Goal: Task Accomplishment & Management: Manage account settings

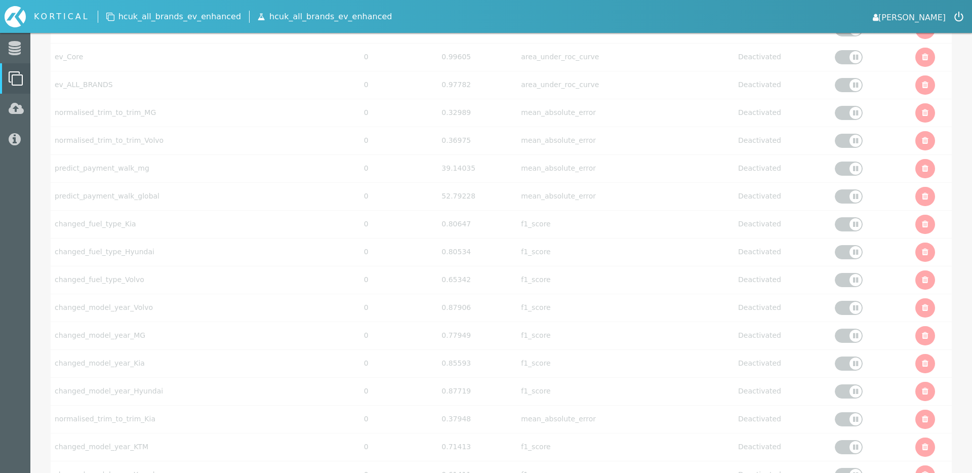
scroll to position [3271, 0]
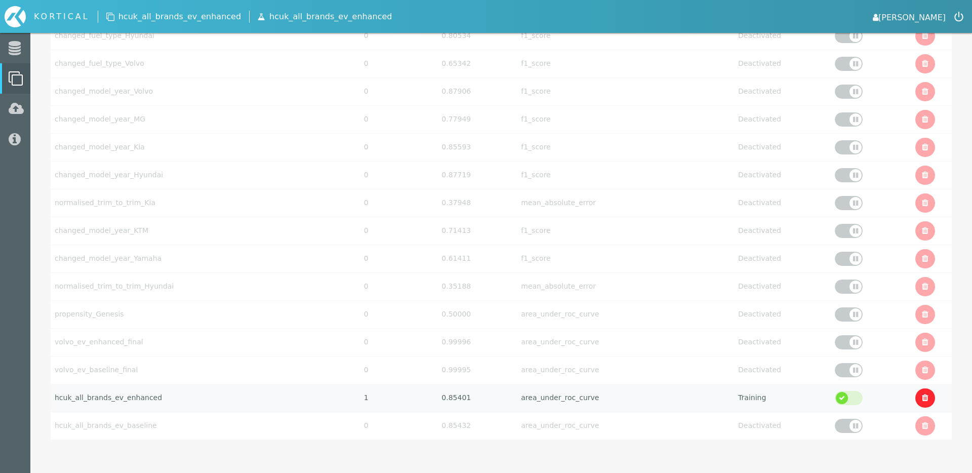
click at [263, 400] on td "hcuk_all_brands_ev_enhanced" at bounding box center [205, 398] width 309 height 28
select select "area_under_roc_curve"
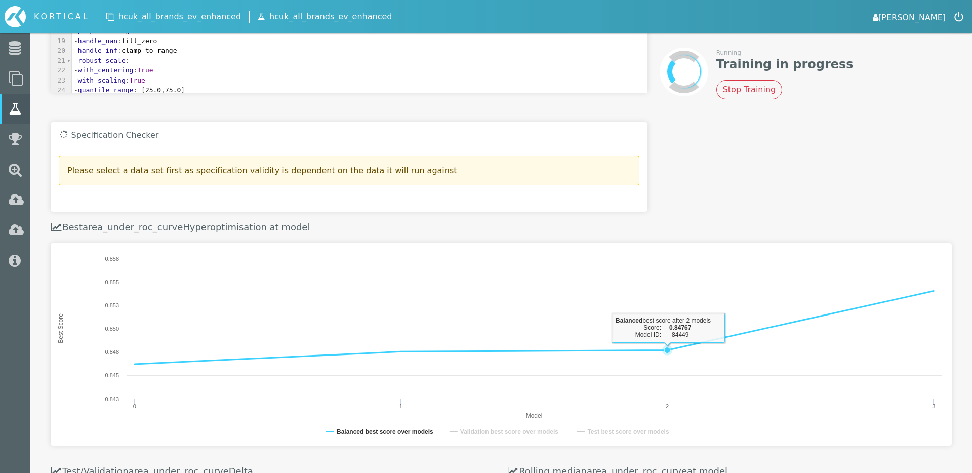
scroll to position [225, 0]
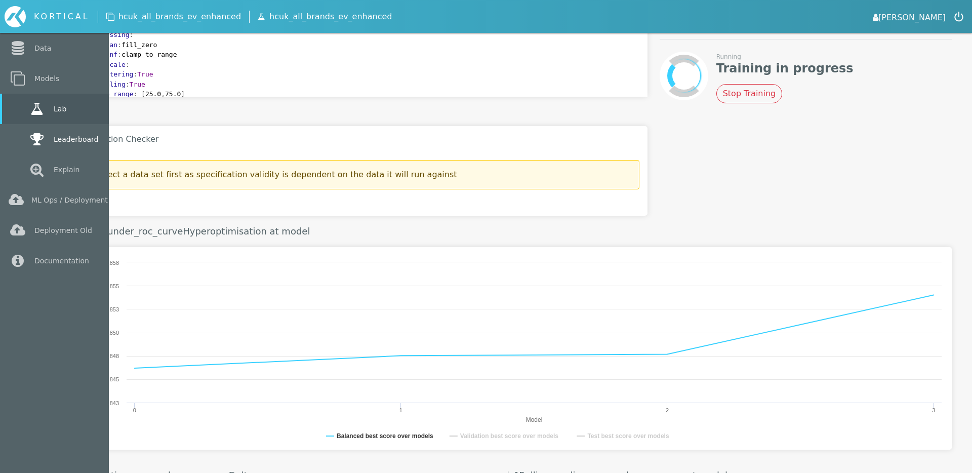
click at [25, 139] on link "Leaderboard" at bounding box center [54, 139] width 109 height 30
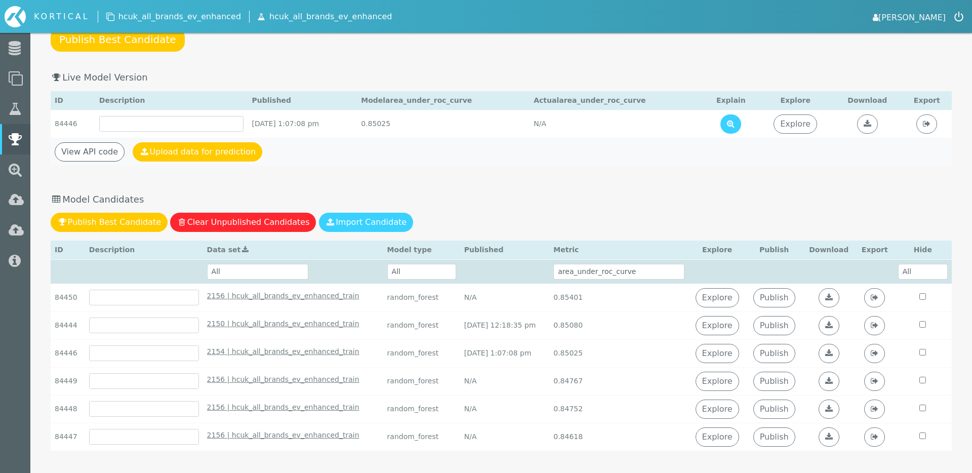
scroll to position [135, 0]
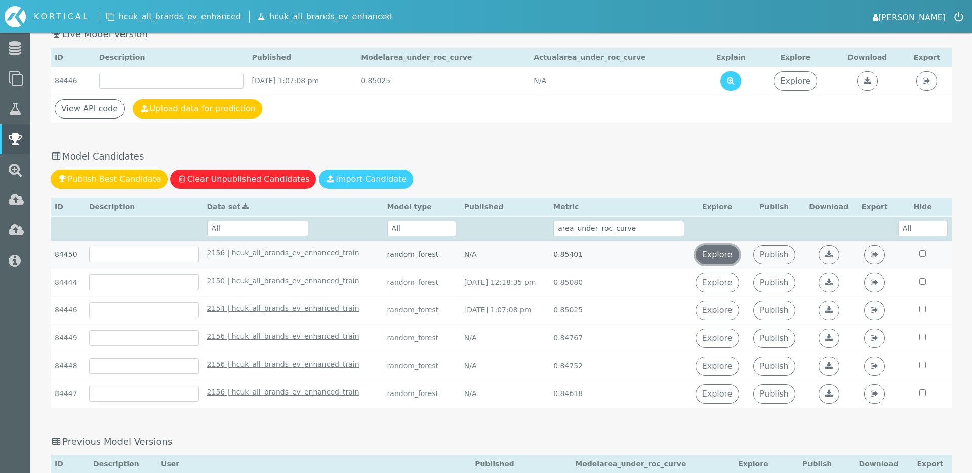
click at [730, 256] on link "Explore" at bounding box center [718, 254] width 44 height 19
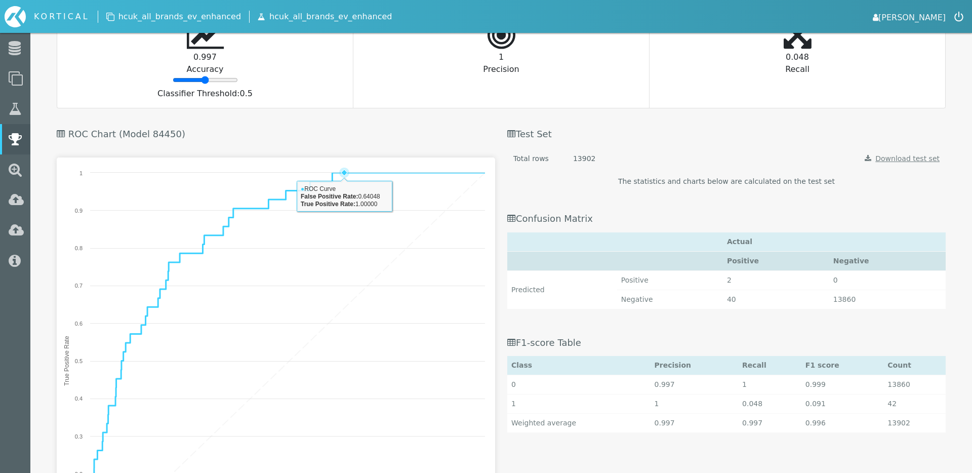
scroll to position [821, 0]
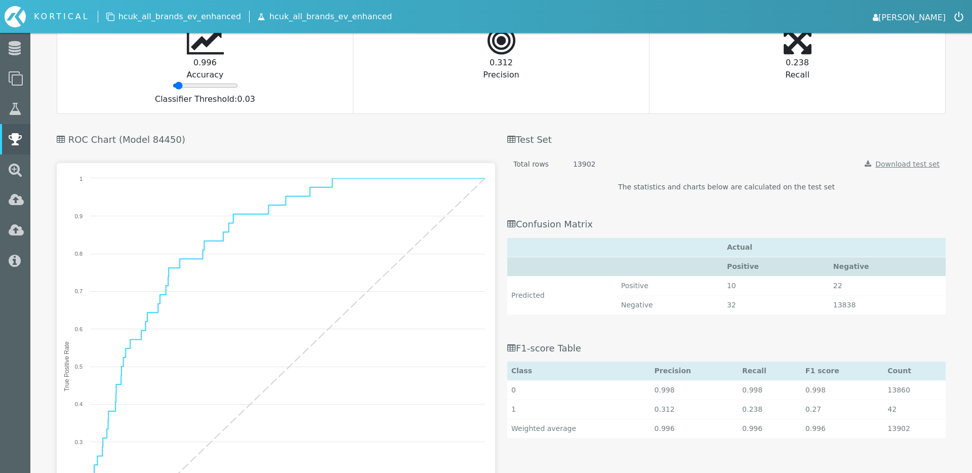
drag, startPoint x: 203, startPoint y: 84, endPoint x: 179, endPoint y: 77, distance: 25.3
click at [179, 77] on div "0.996 Accuracy Classifier Threshold: 0.03" at bounding box center [205, 64] width 296 height 97
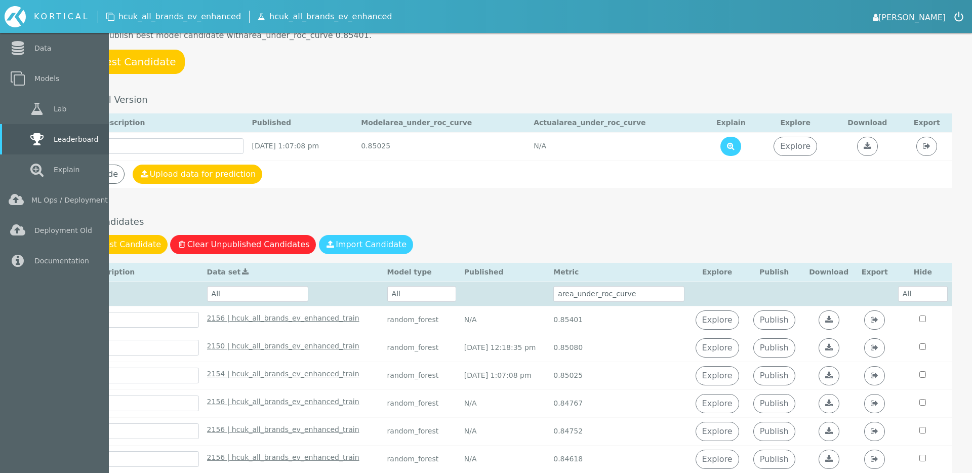
scroll to position [0, 0]
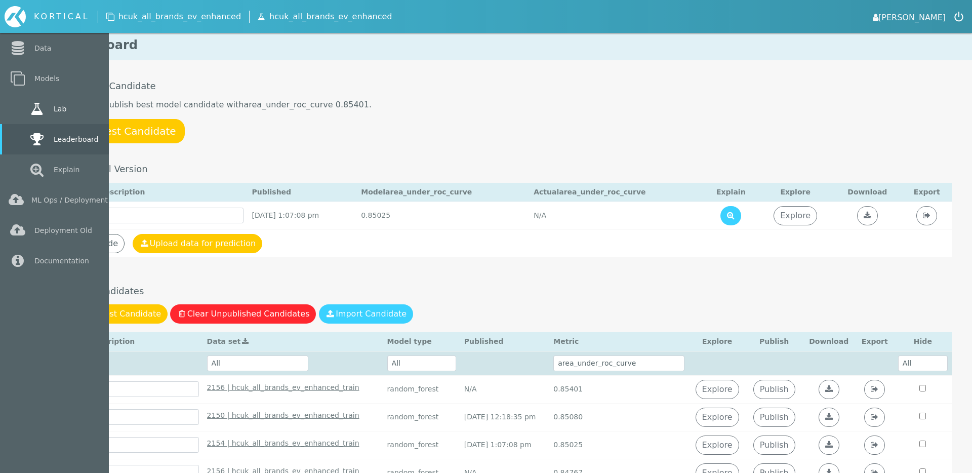
click at [28, 109] on icon at bounding box center [37, 109] width 18 height 14
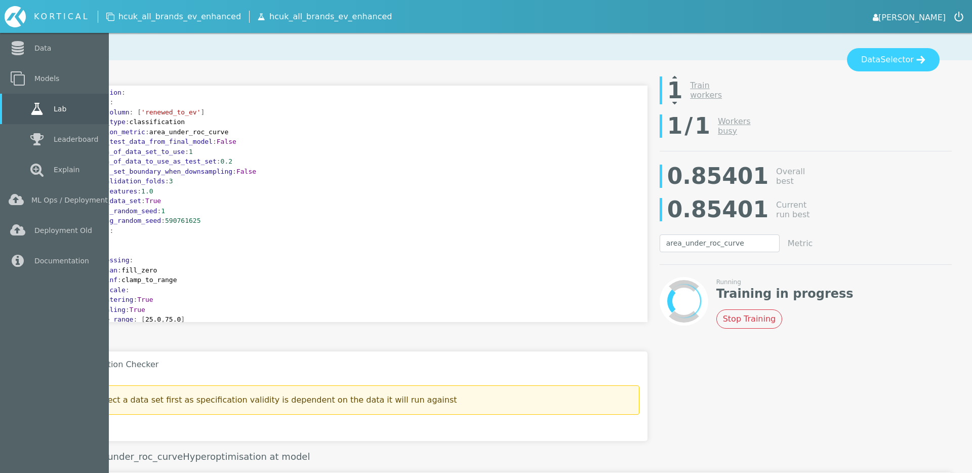
click at [19, 109] on link "Lab" at bounding box center [54, 109] width 109 height 30
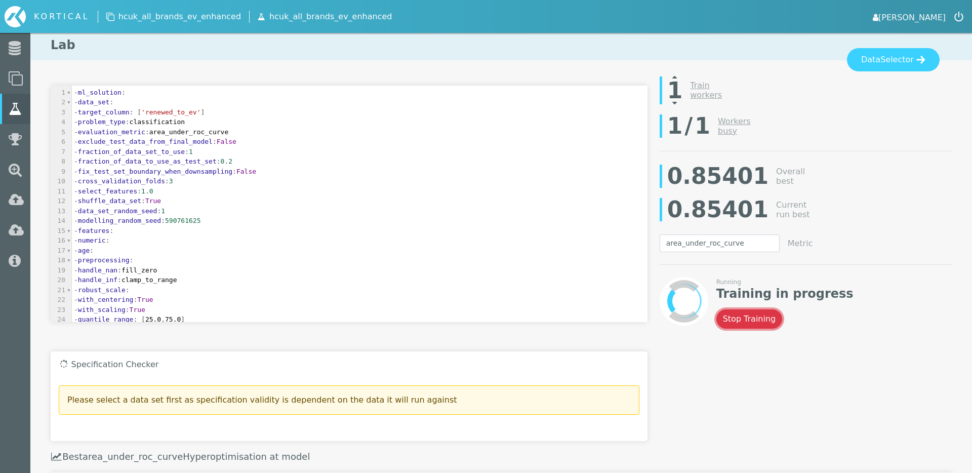
click at [753, 309] on button "Stop Training" at bounding box center [749, 318] width 66 height 19
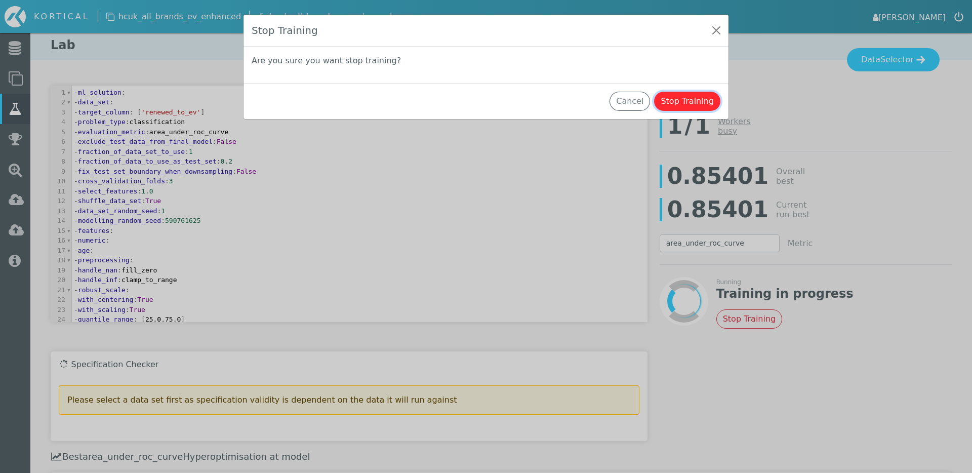
click at [680, 108] on button "Stop Training" at bounding box center [687, 101] width 66 height 19
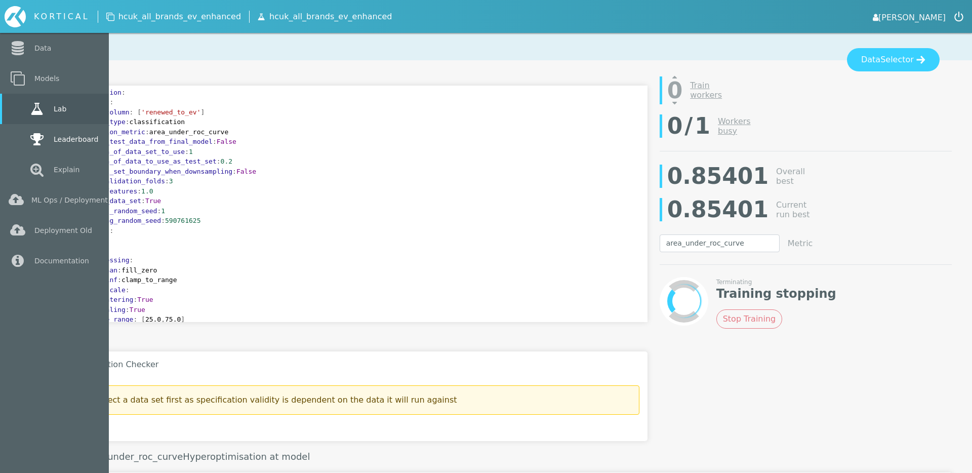
click at [28, 136] on icon at bounding box center [37, 139] width 18 height 14
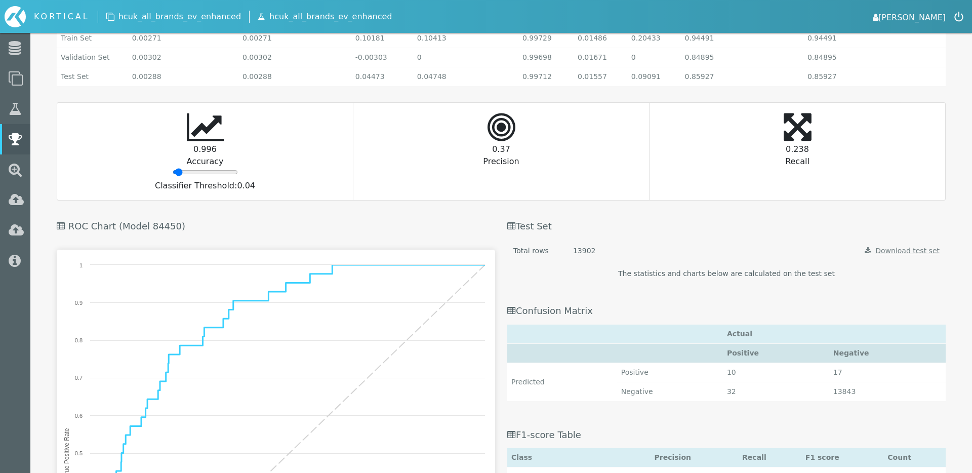
scroll to position [725, 0]
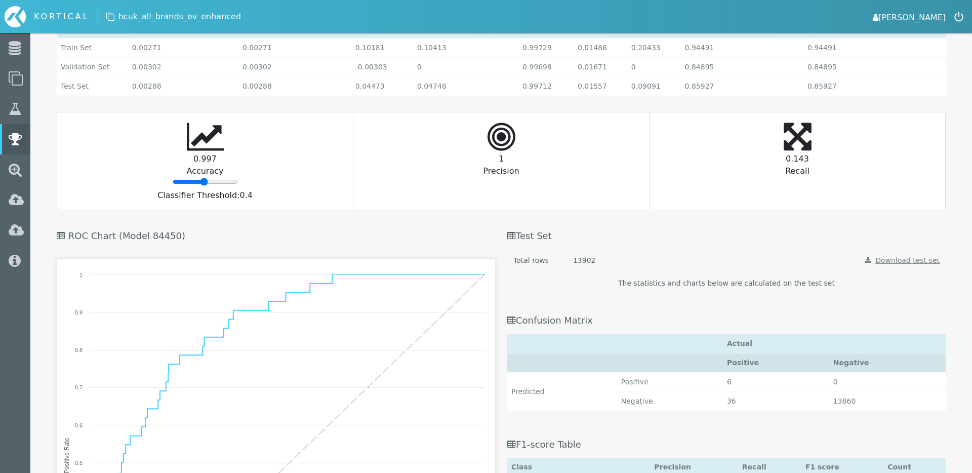
type input "48"
drag, startPoint x: 180, startPoint y: 181, endPoint x: 204, endPoint y: 184, distance: 23.6
click at [204, 185] on input "range" at bounding box center [205, 182] width 65 height 8
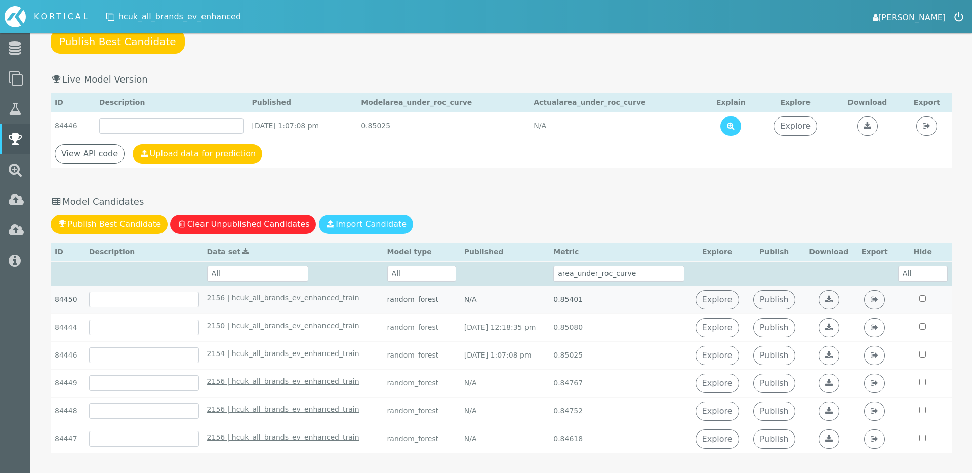
scroll to position [0, 0]
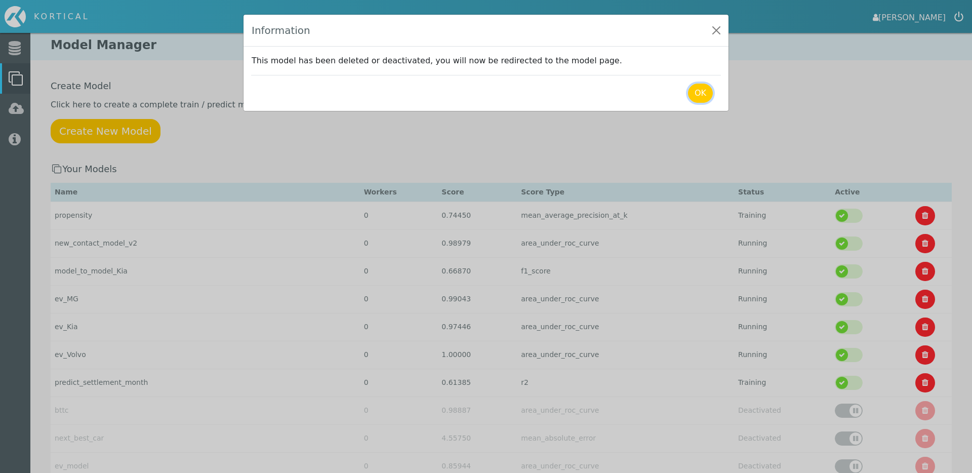
click at [703, 96] on button "OK" at bounding box center [700, 93] width 25 height 19
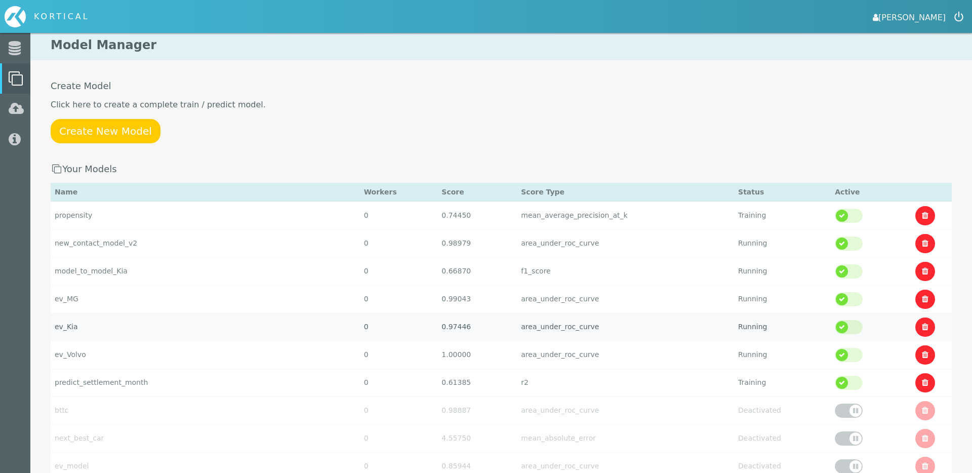
click at [134, 329] on td "ev_Kia" at bounding box center [205, 327] width 309 height 28
select select "area_under_roc_curve"
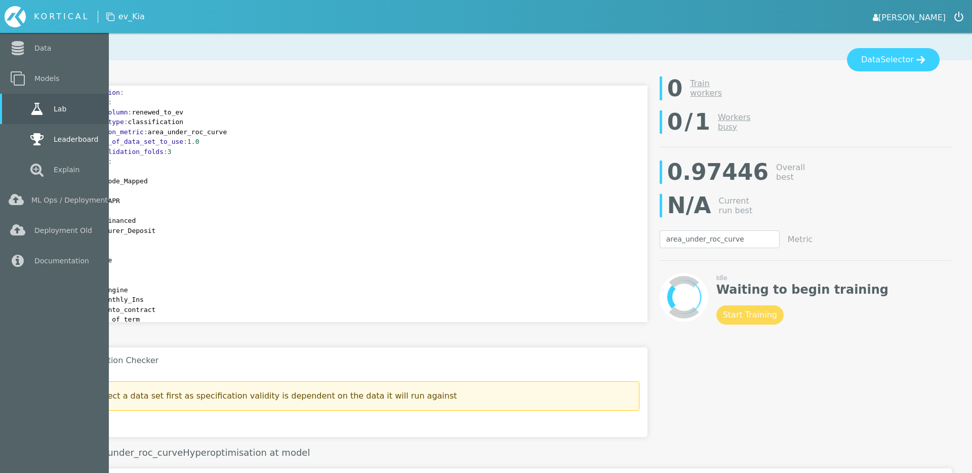
click at [21, 141] on link "Leaderboard" at bounding box center [54, 139] width 109 height 30
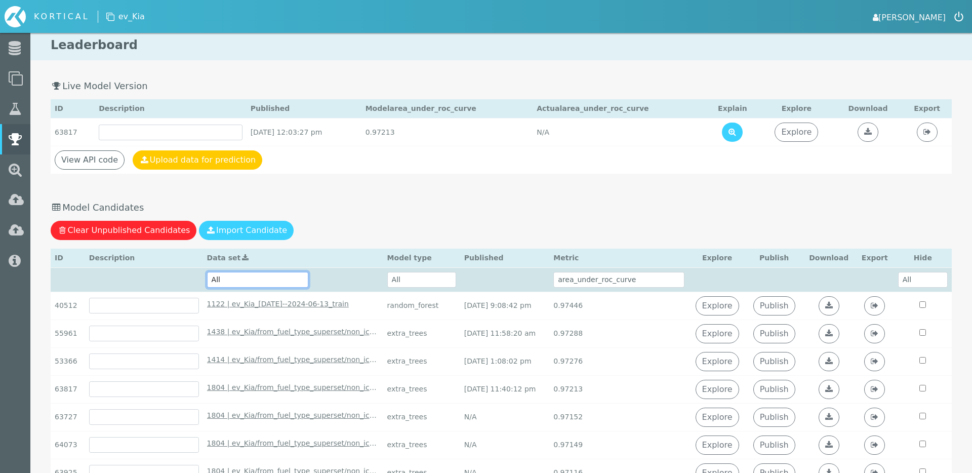
click at [278, 285] on select "All 1804 | ev_Kia/from_fuel_type_superset/non_ice/2018-01-11--2023-07-23_train …" at bounding box center [257, 280] width 101 height 16
select select "1122 | ev_Kia_[DATE]--2024-06-13_train - [DATE] 7:33:31 pm"
click at [207, 272] on select "All 1804 | ev_Kia/from_fuel_type_superset/non_ice/2018-01-11--2023-07-23_train …" at bounding box center [257, 280] width 101 height 16
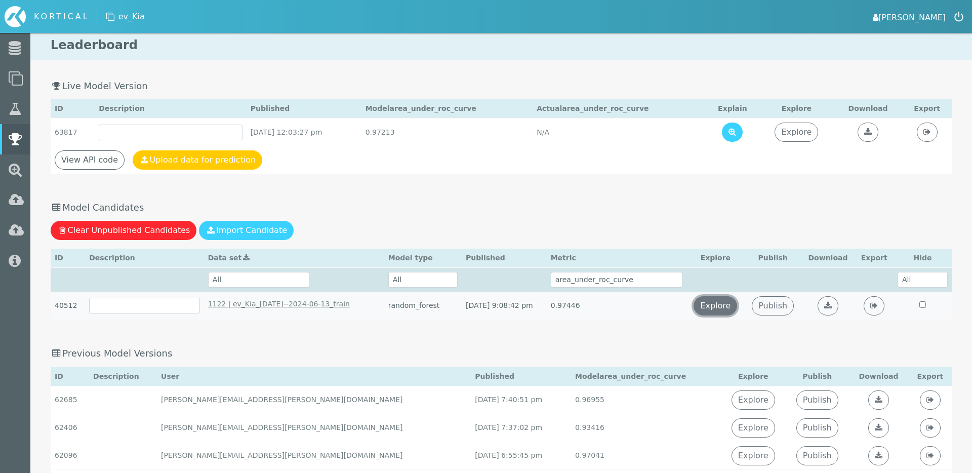
click at [734, 302] on link "Explore" at bounding box center [716, 305] width 44 height 19
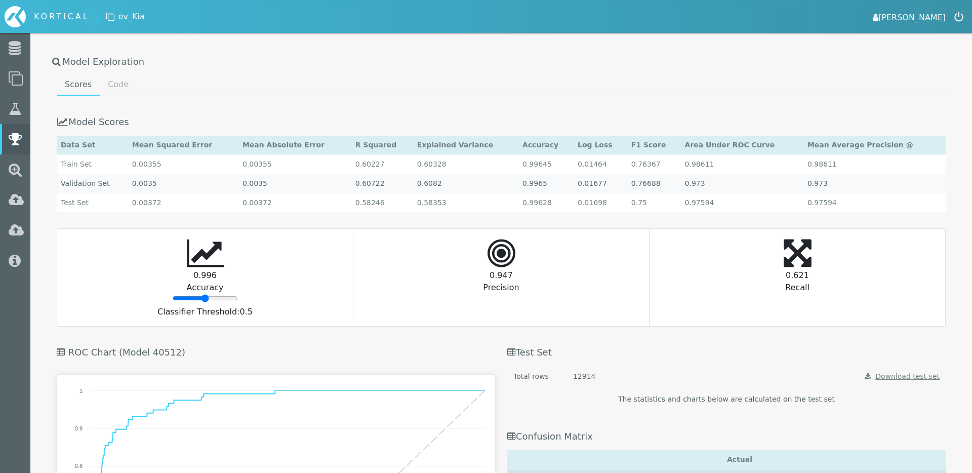
scroll to position [897, 0]
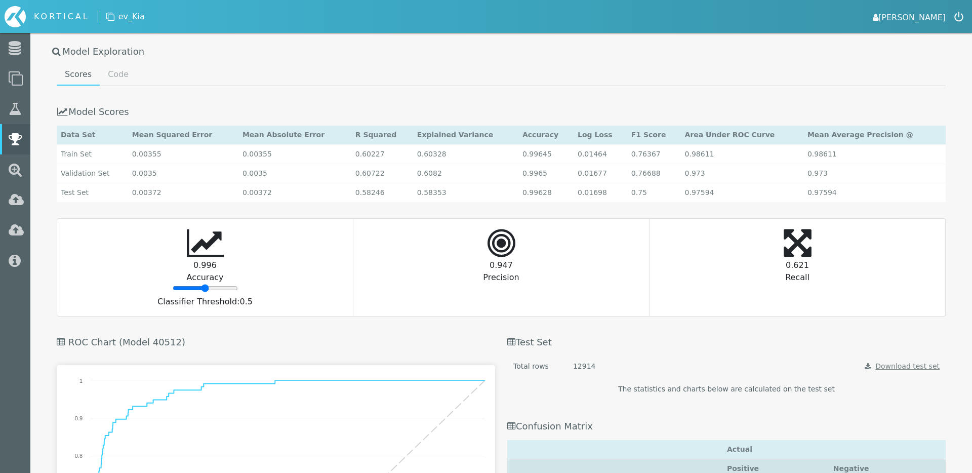
click at [123, 85] on li "Code" at bounding box center [118, 74] width 37 height 21
click at [121, 76] on link "Code" at bounding box center [118, 74] width 37 height 20
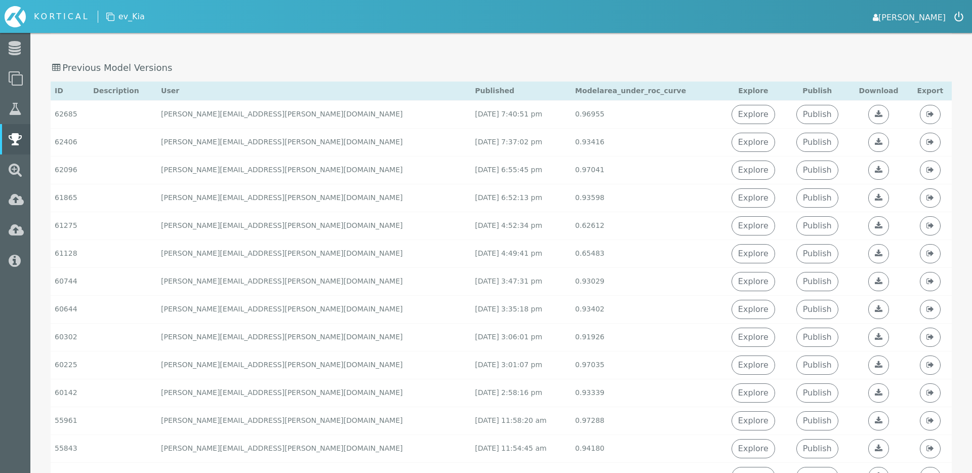
scroll to position [0, 0]
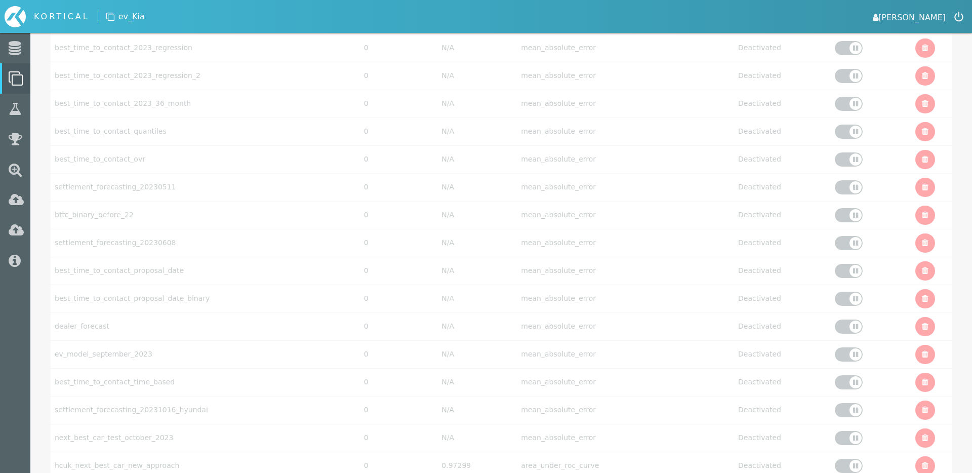
scroll to position [2847, 0]
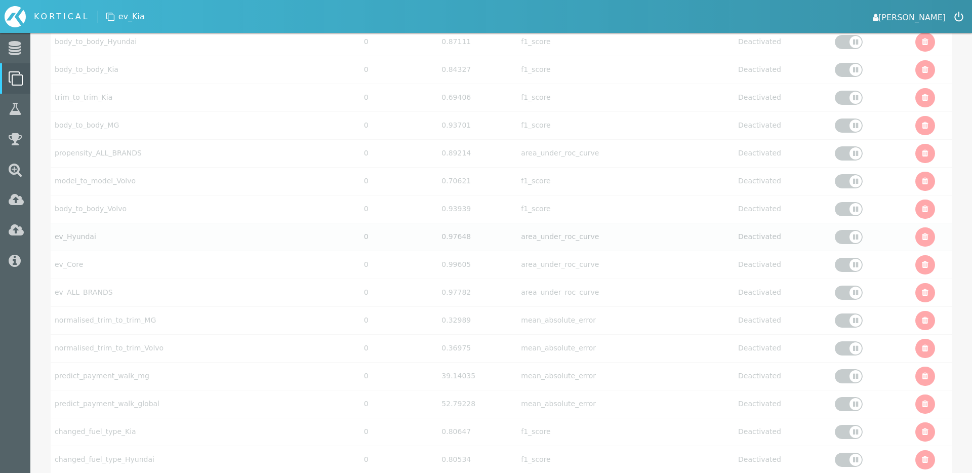
click at [850, 230] on div at bounding box center [849, 237] width 28 height 14
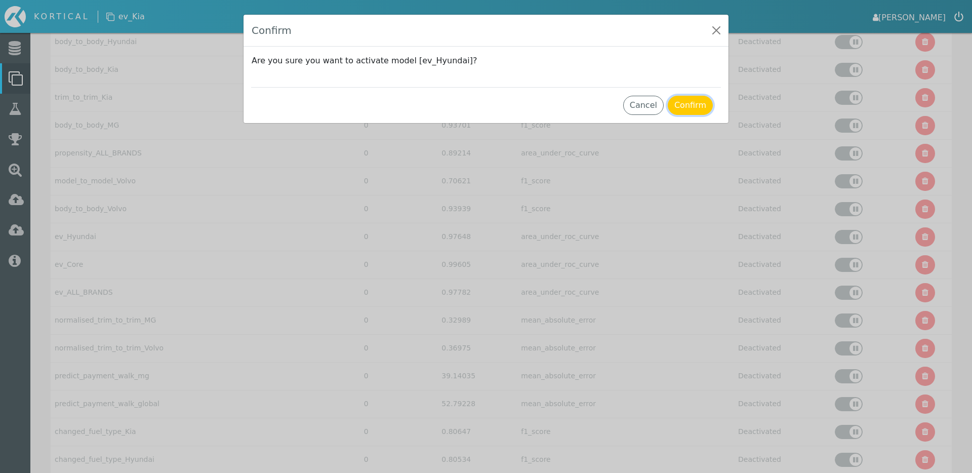
click at [699, 109] on button "Confirm" at bounding box center [690, 105] width 45 height 19
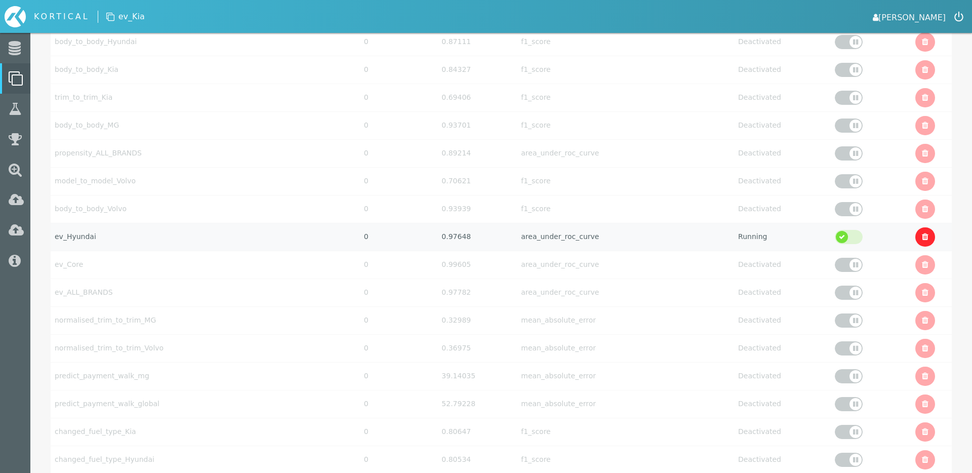
click at [93, 228] on td "ev_Hyundai" at bounding box center [205, 237] width 309 height 28
select select "area_under_roc_curve"
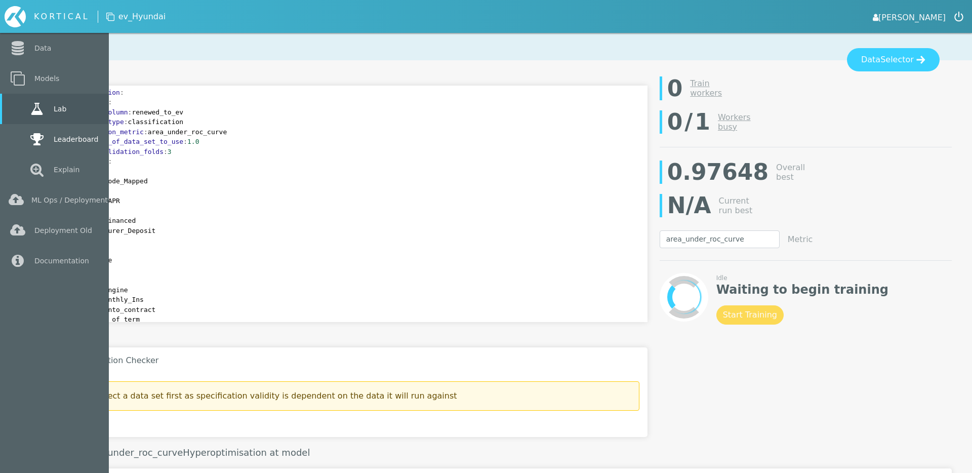
click at [28, 133] on icon at bounding box center [37, 139] width 18 height 14
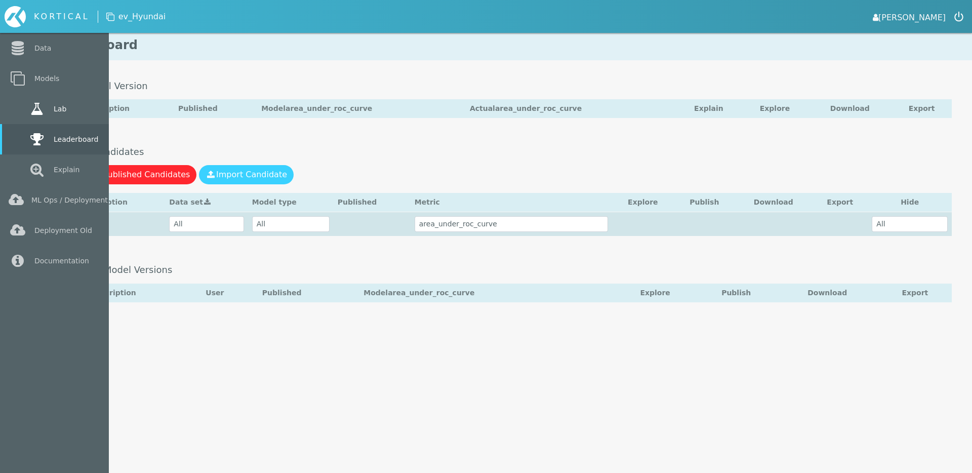
click at [20, 108] on link "Lab" at bounding box center [54, 109] width 109 height 30
